Goal: Find specific page/section: Find specific page/section

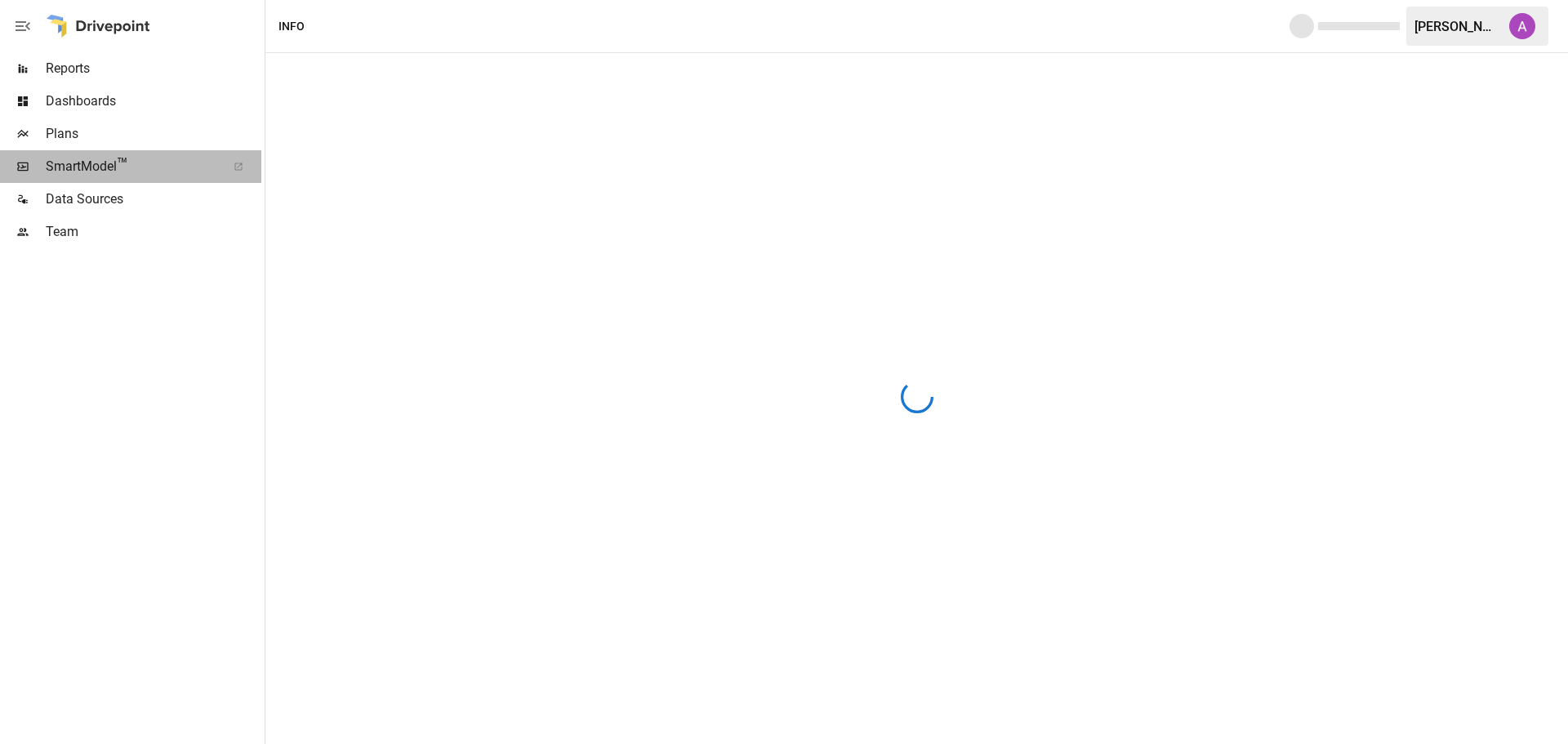
click at [90, 167] on span "SmartModel ™" at bounding box center [130, 166] width 170 height 19
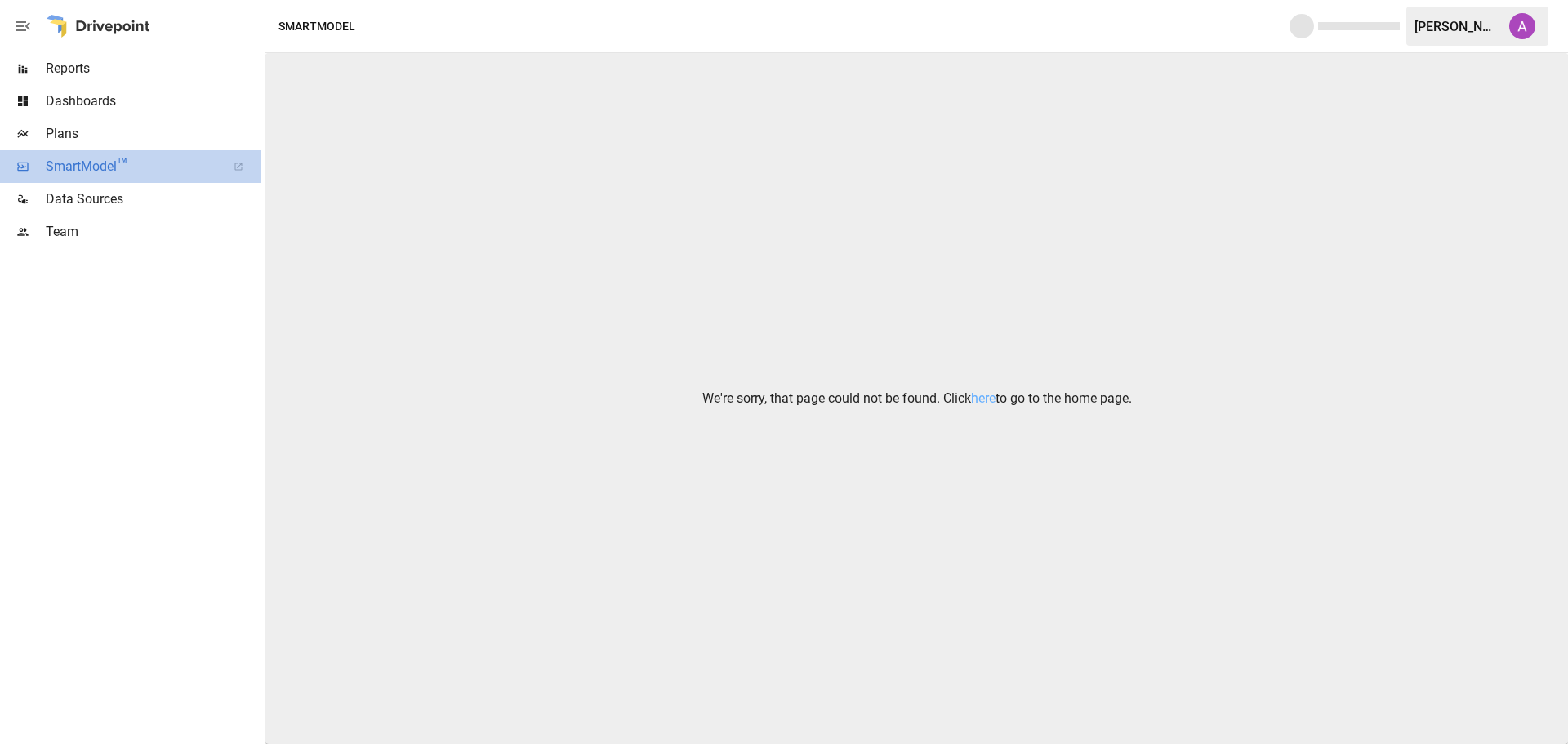
click at [111, 161] on span "SmartModel ™" at bounding box center [130, 166] width 170 height 19
click at [990, 399] on link "here" at bounding box center [983, 398] width 24 height 16
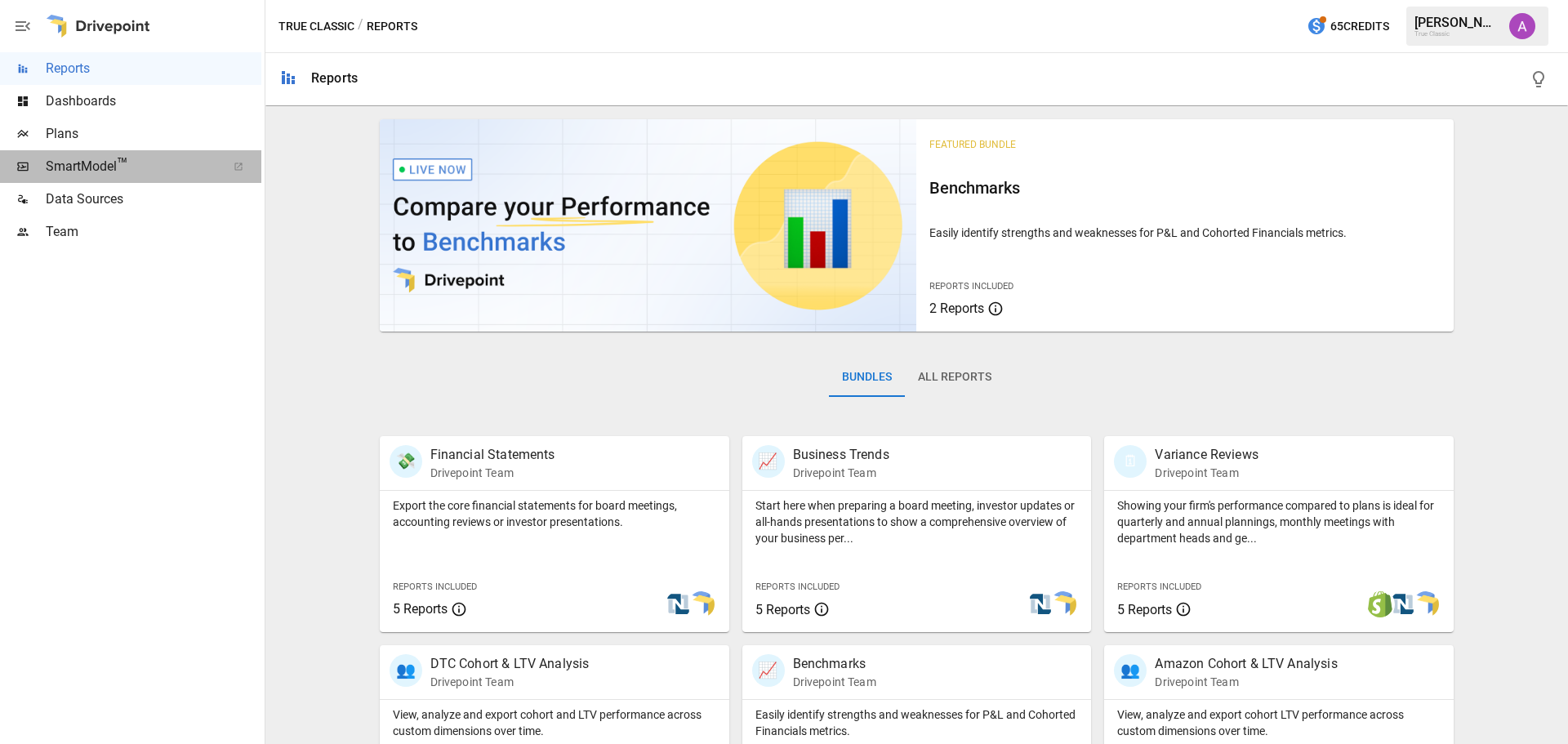
click at [119, 168] on span "™" at bounding box center [122, 164] width 12 height 20
